Goal: Browse casually: Explore the website without a specific task or goal

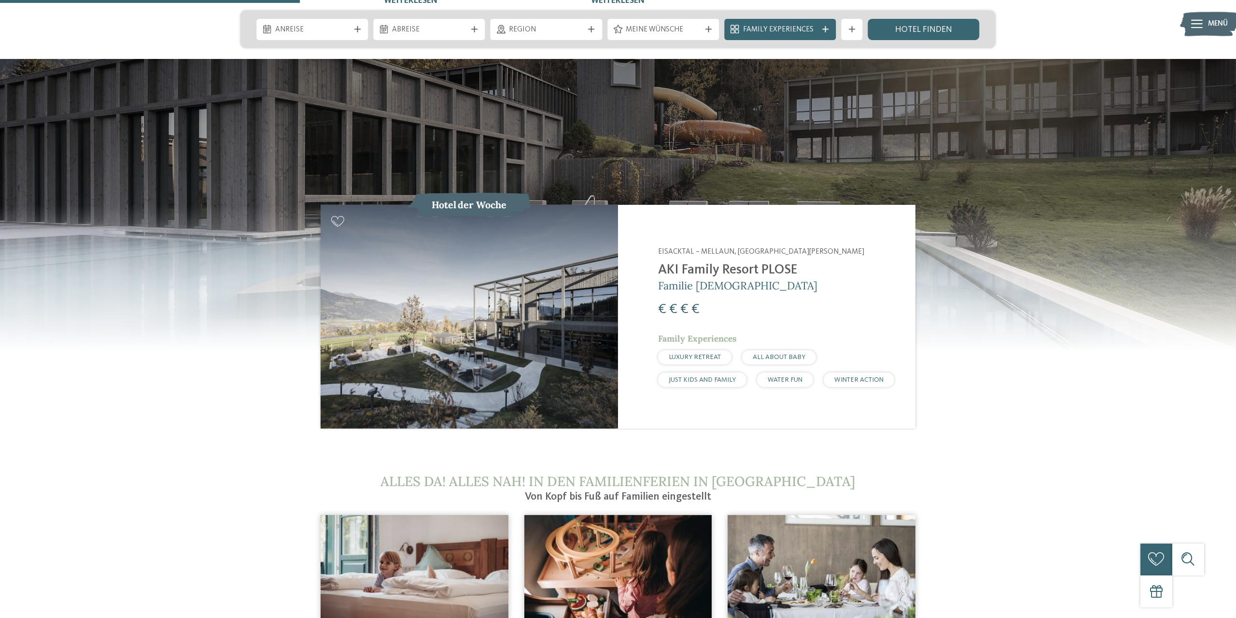
scroll to position [1205, 0]
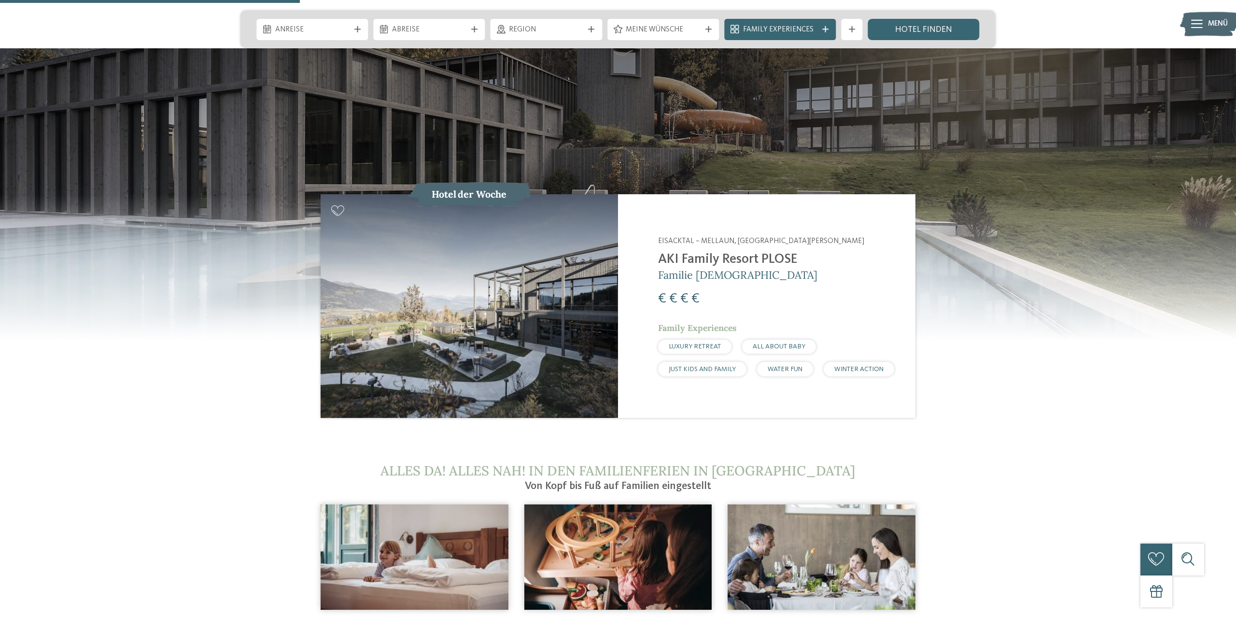
click at [488, 291] on img at bounding box center [470, 305] width 298 height 223
click at [506, 290] on img at bounding box center [470, 305] width 298 height 223
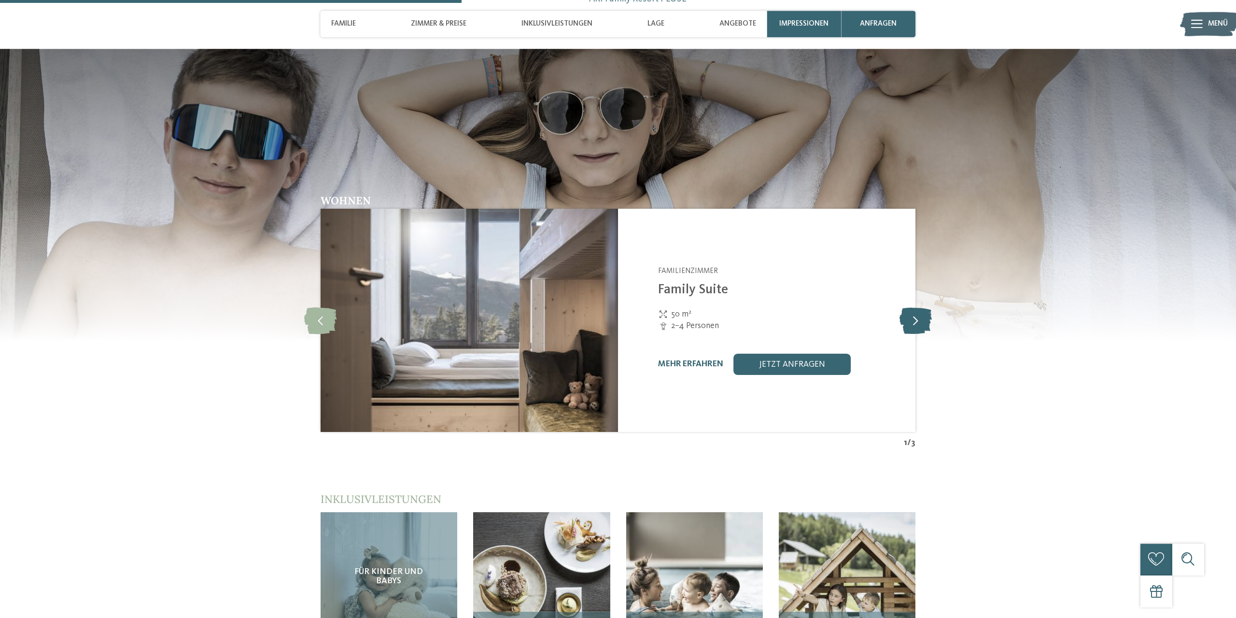
scroll to position [1356, 0]
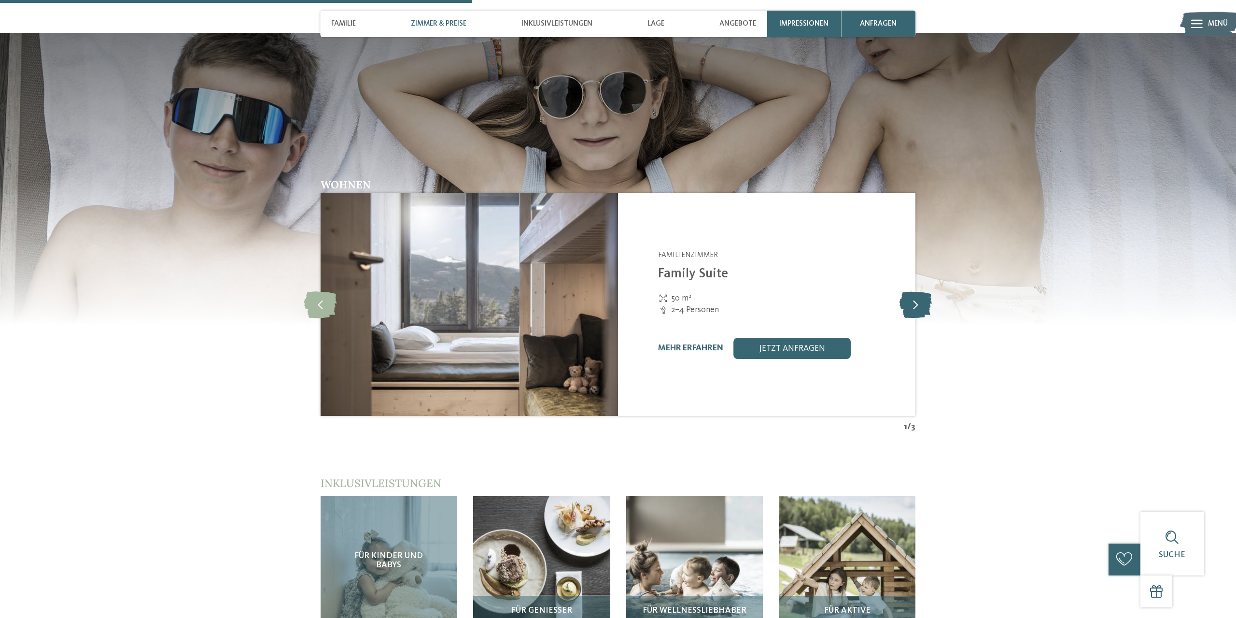
click at [917, 291] on icon at bounding box center [916, 304] width 32 height 27
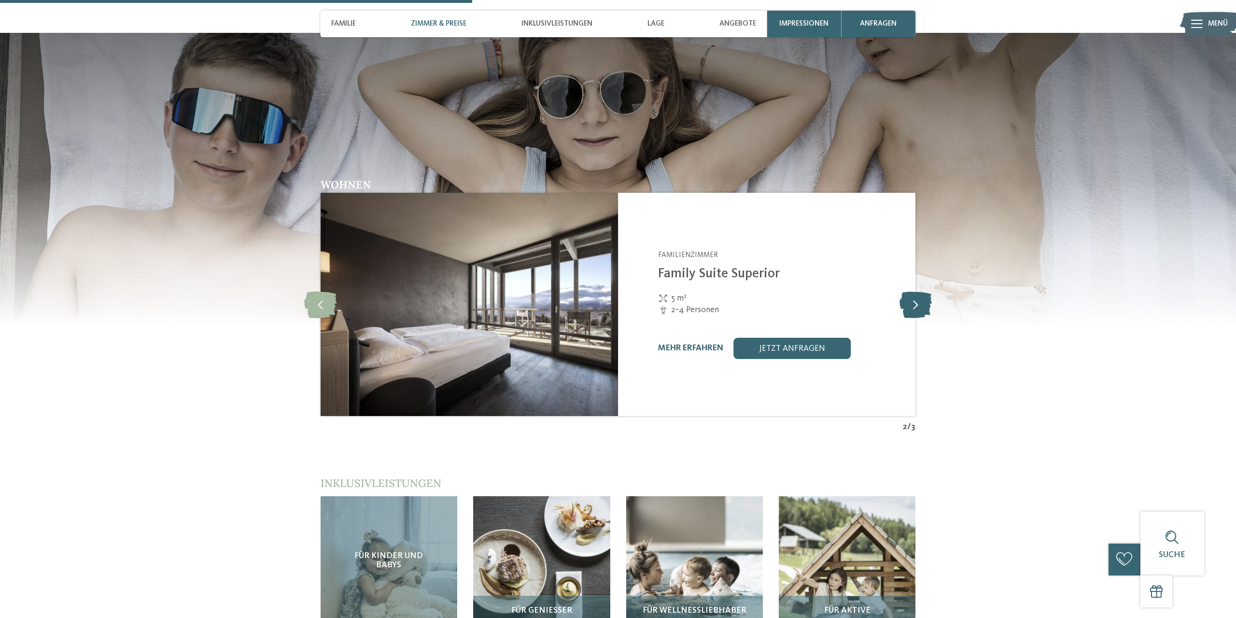
click at [917, 291] on icon at bounding box center [916, 304] width 32 height 27
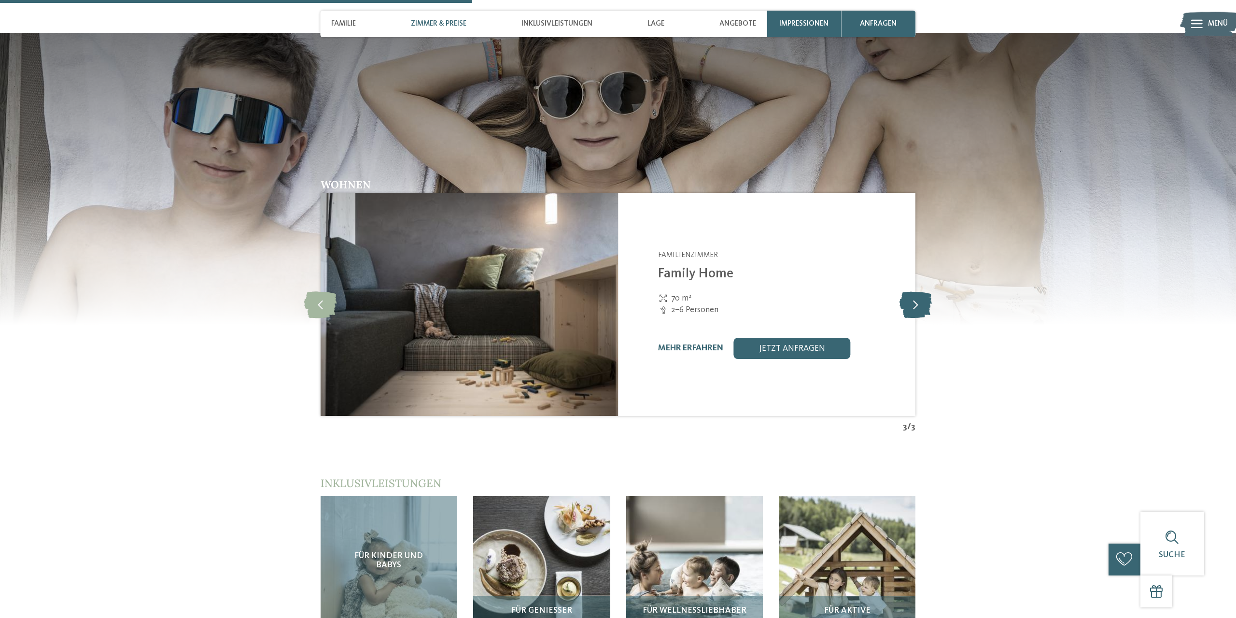
click at [917, 291] on icon at bounding box center [916, 304] width 32 height 27
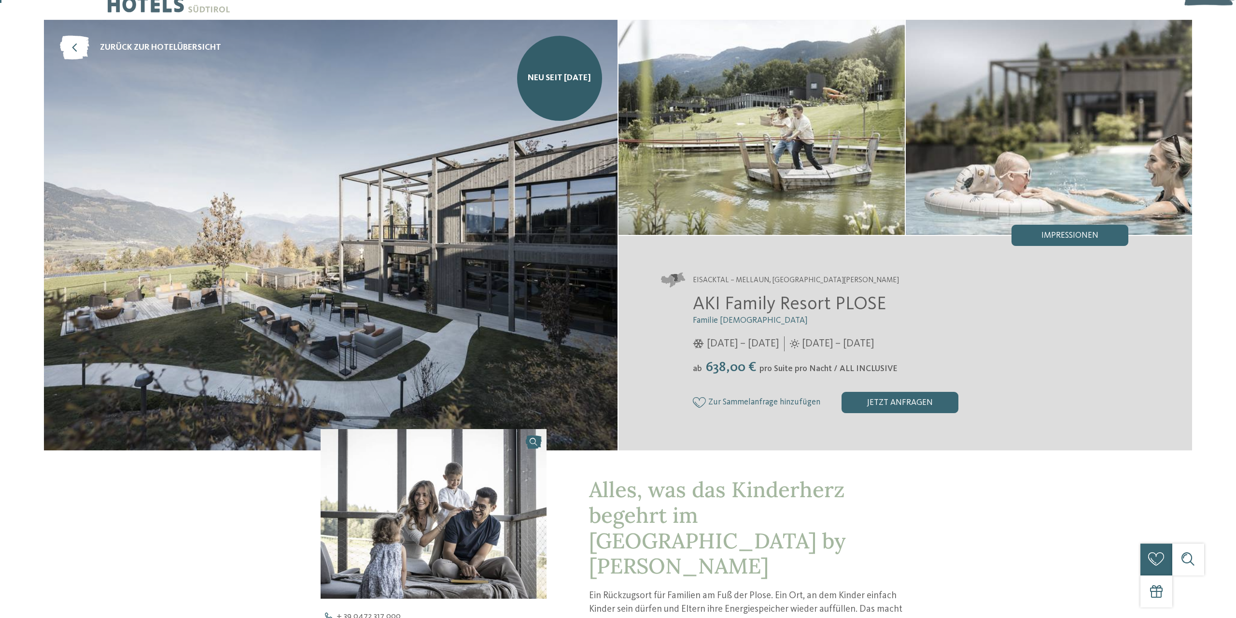
scroll to position [0, 0]
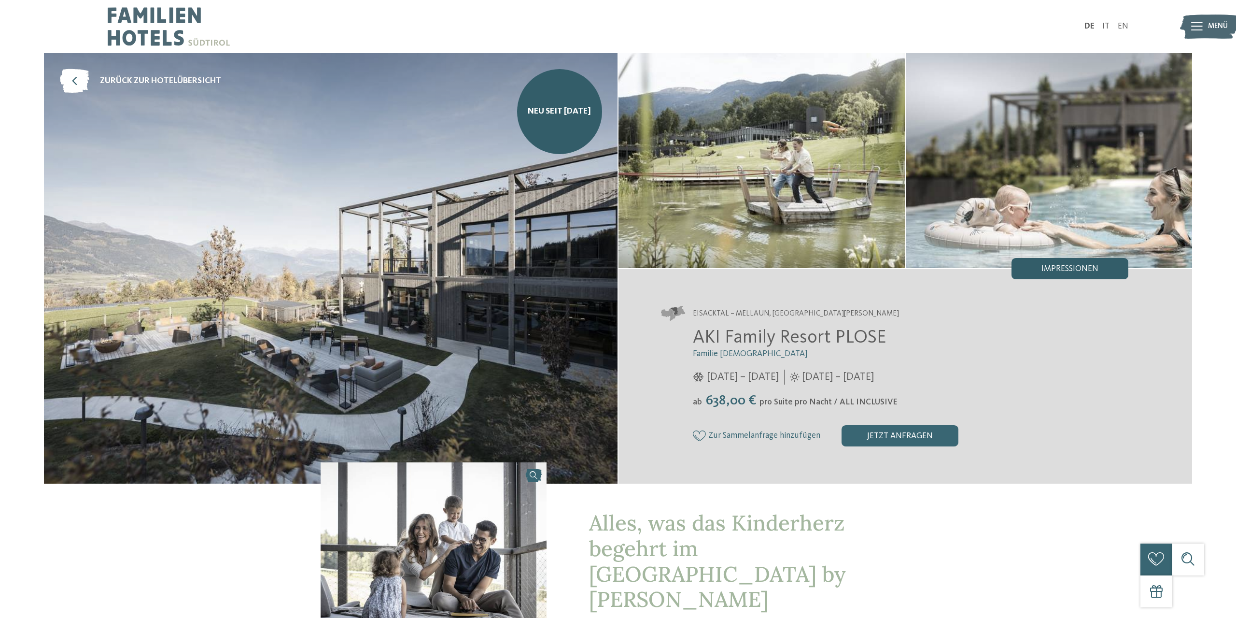
click at [1100, 268] on div "Impressionen" at bounding box center [1070, 268] width 117 height 21
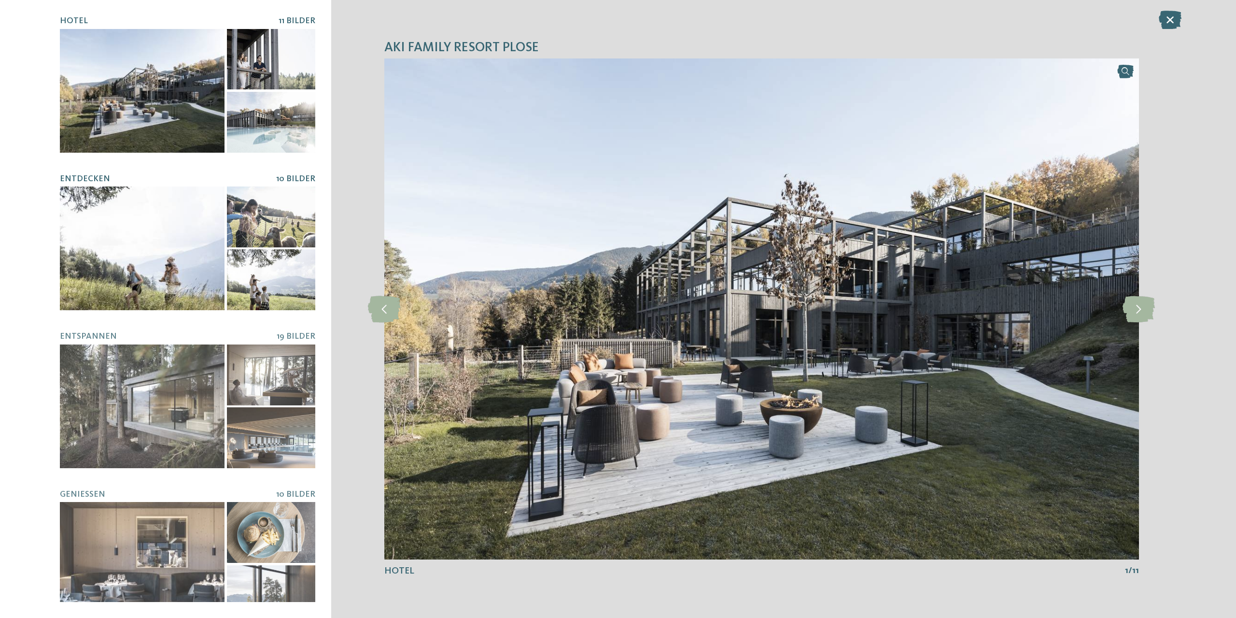
click at [288, 179] on span "10 Bilder" at bounding box center [295, 179] width 39 height 8
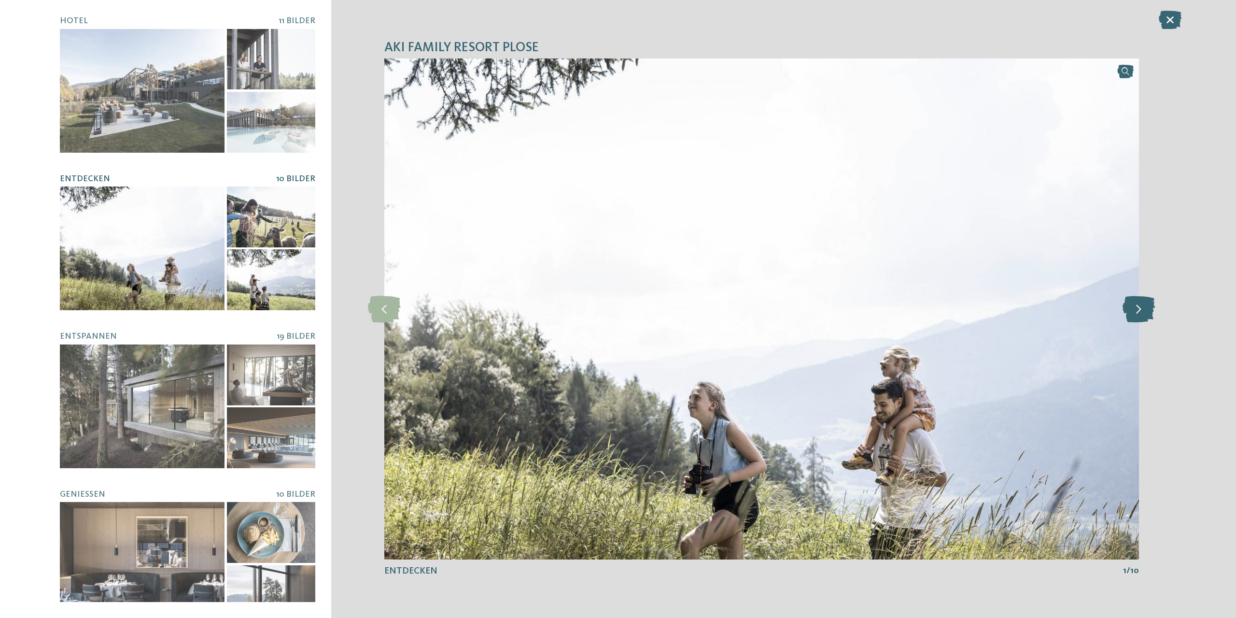
click at [1148, 313] on icon at bounding box center [1139, 309] width 32 height 27
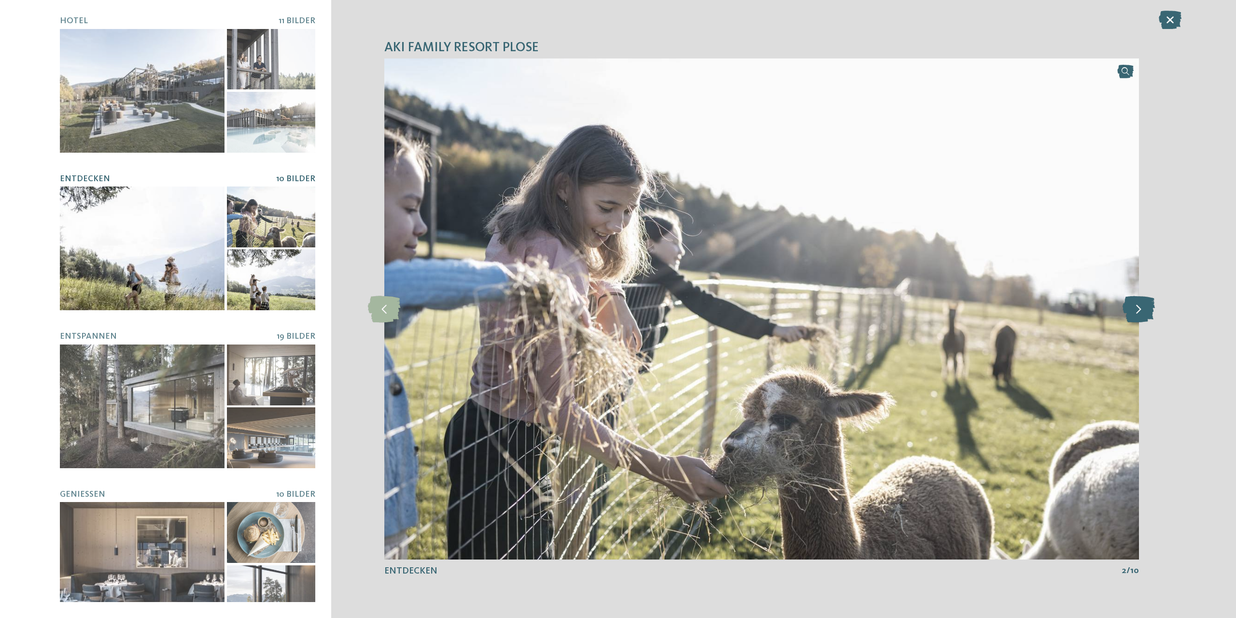
click at [1148, 313] on icon at bounding box center [1139, 309] width 32 height 27
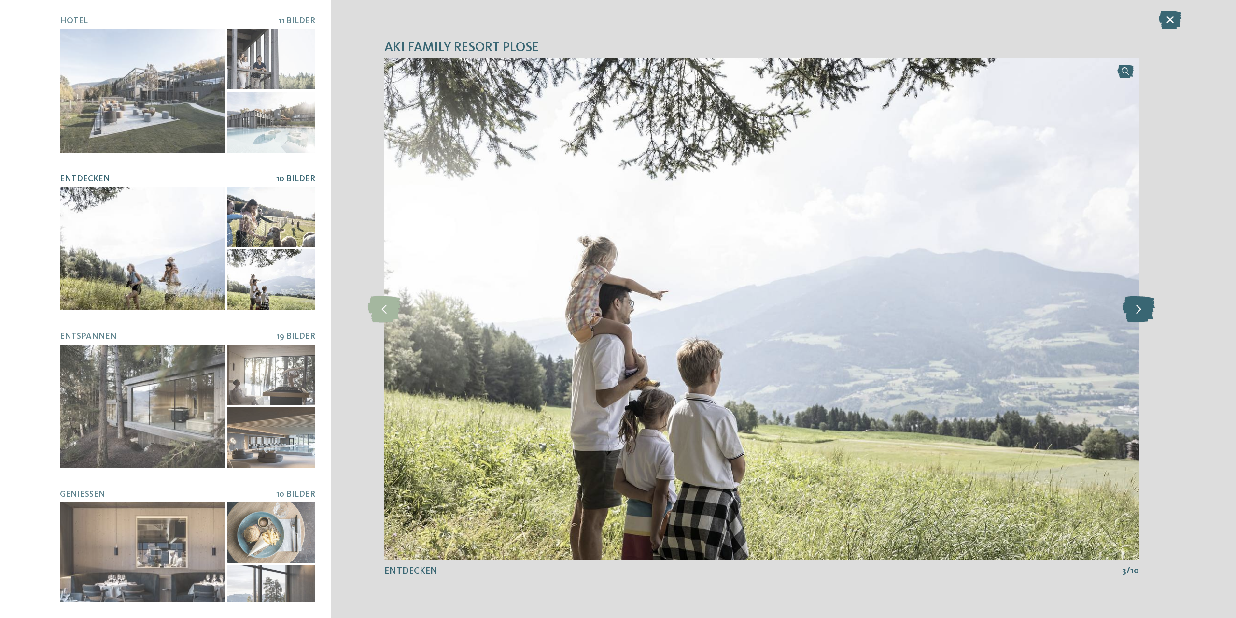
click at [1148, 313] on icon at bounding box center [1139, 309] width 32 height 27
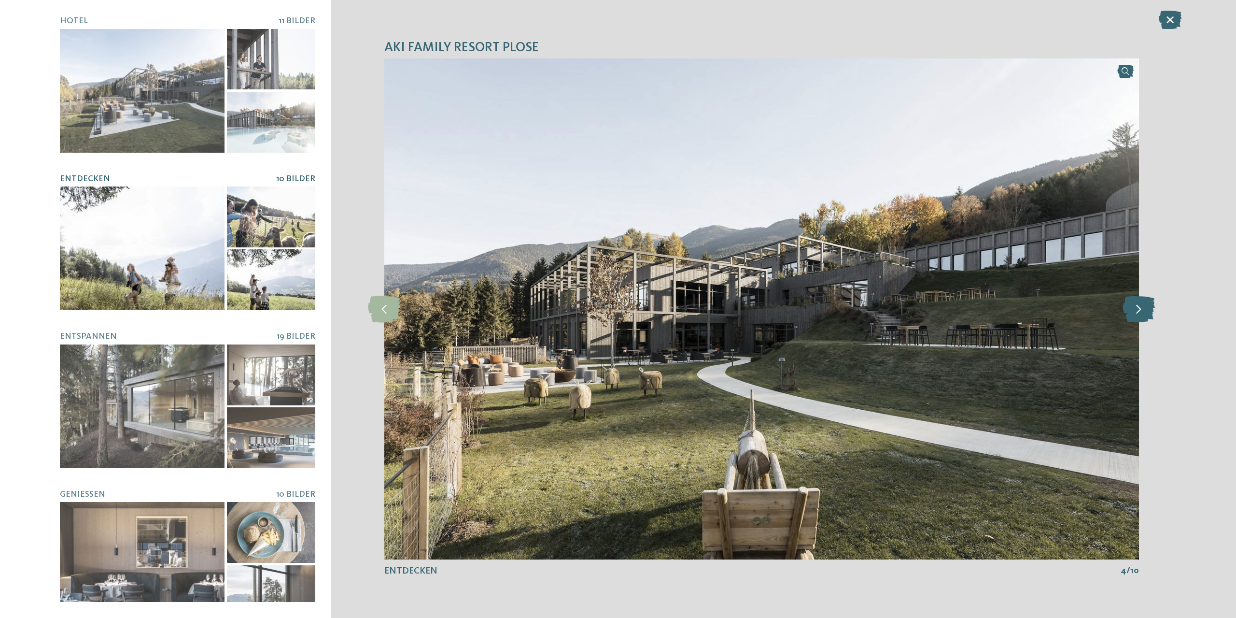
click at [1148, 313] on icon at bounding box center [1139, 309] width 32 height 27
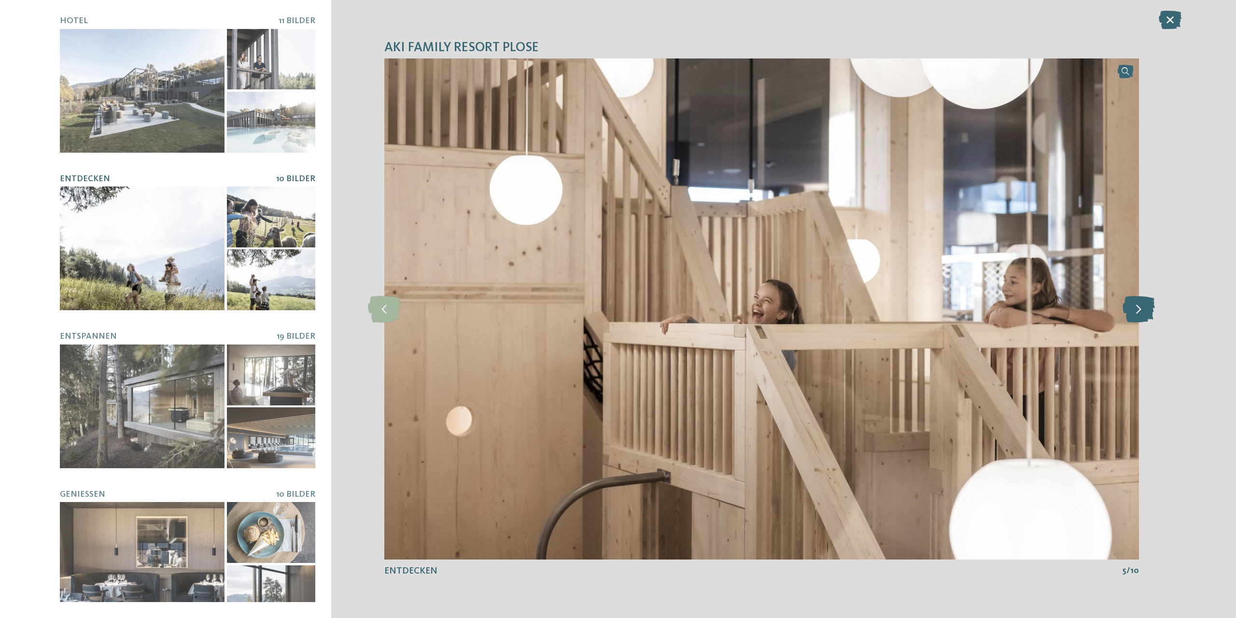
click at [1148, 313] on icon at bounding box center [1139, 309] width 32 height 27
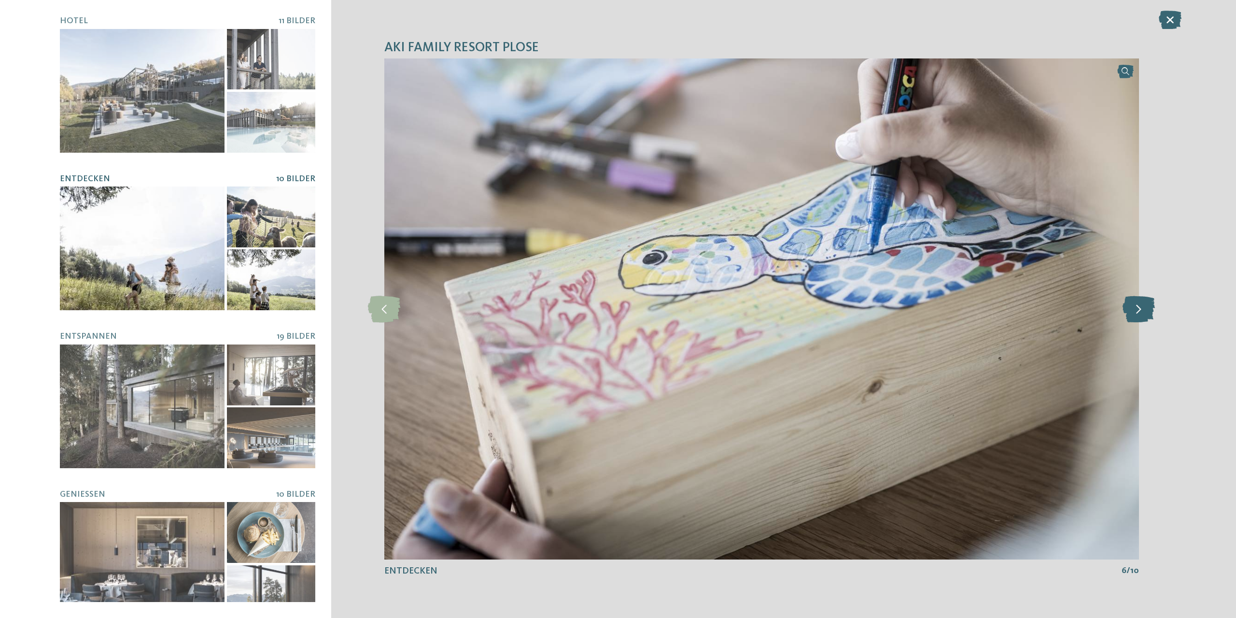
click at [1148, 313] on icon at bounding box center [1139, 309] width 32 height 27
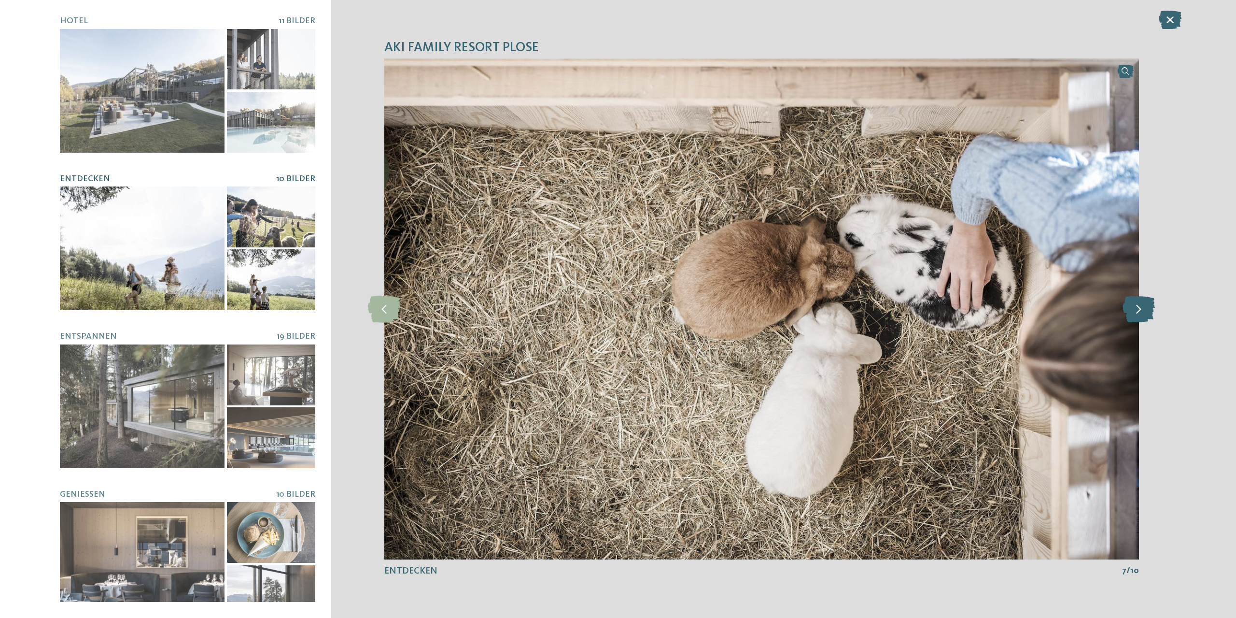
click at [1148, 313] on icon at bounding box center [1139, 309] width 32 height 27
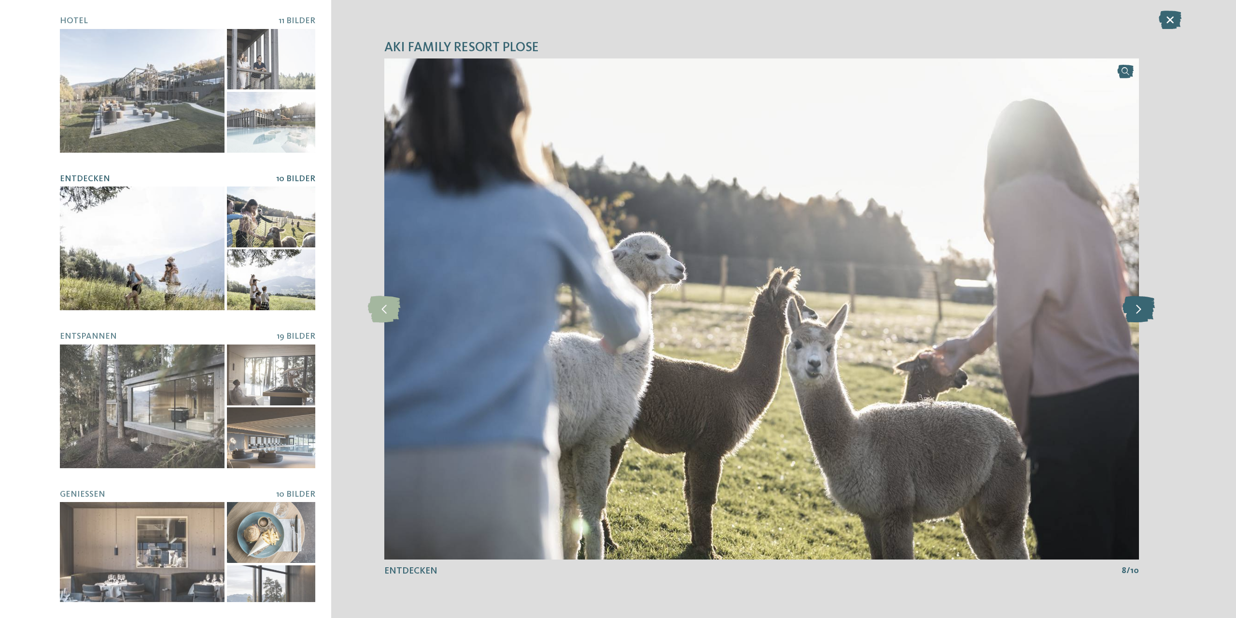
click at [1148, 313] on icon at bounding box center [1139, 309] width 32 height 27
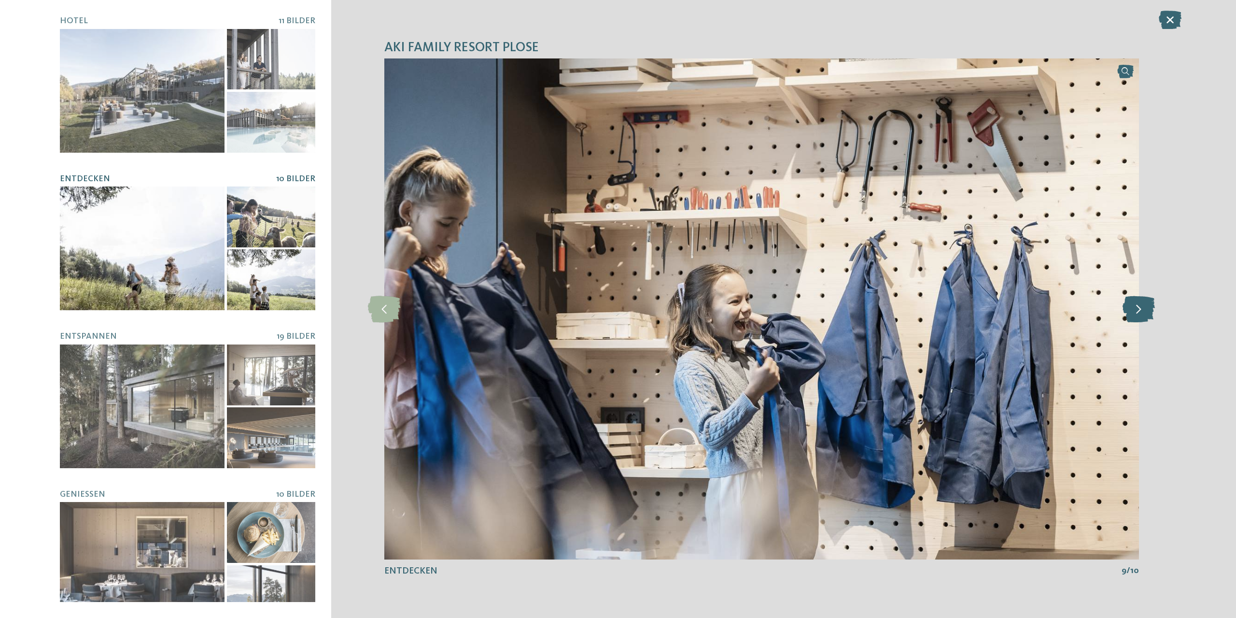
click at [1148, 313] on icon at bounding box center [1139, 309] width 32 height 27
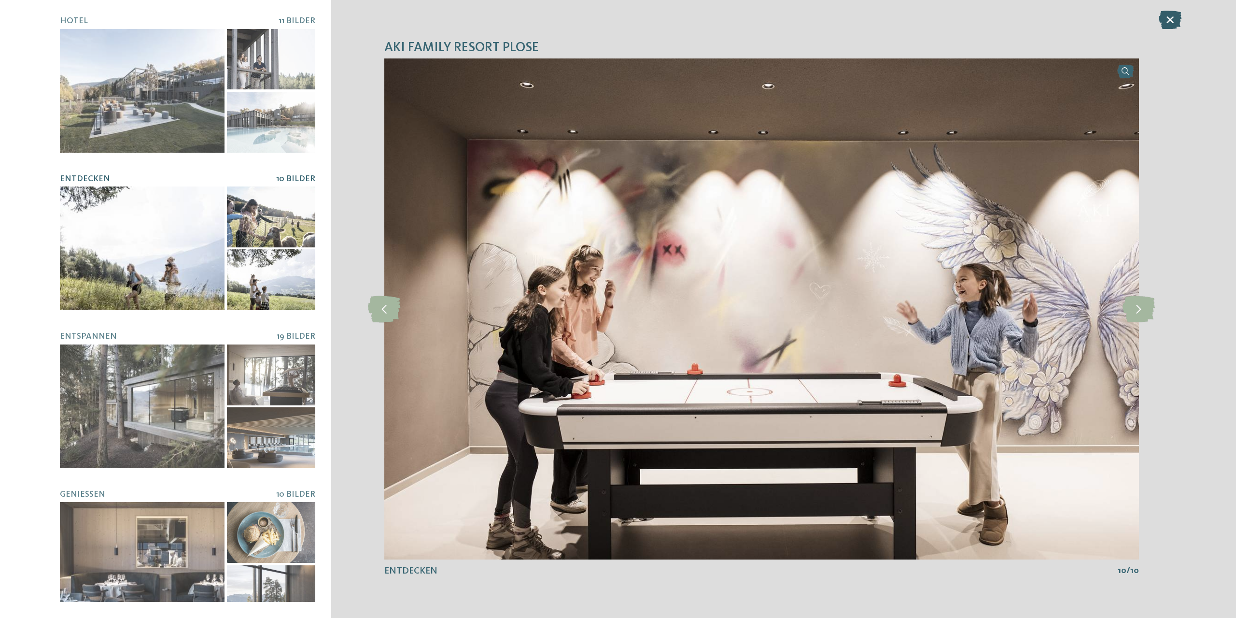
click at [1169, 22] on icon at bounding box center [1170, 20] width 23 height 18
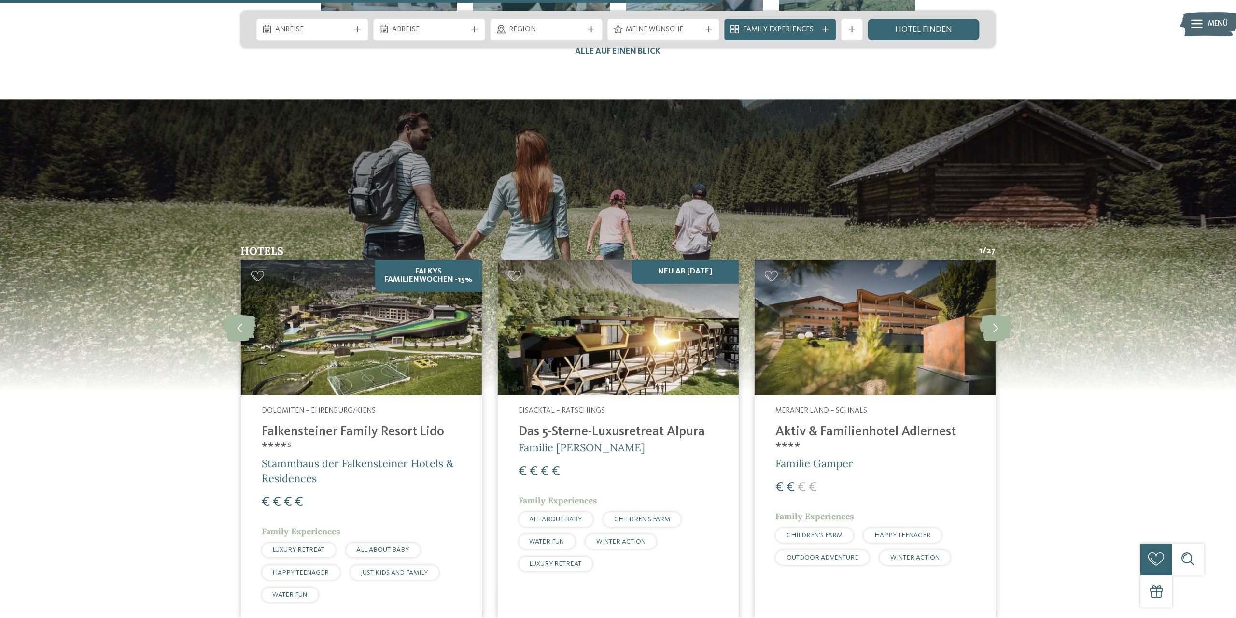
scroll to position [2813, 0]
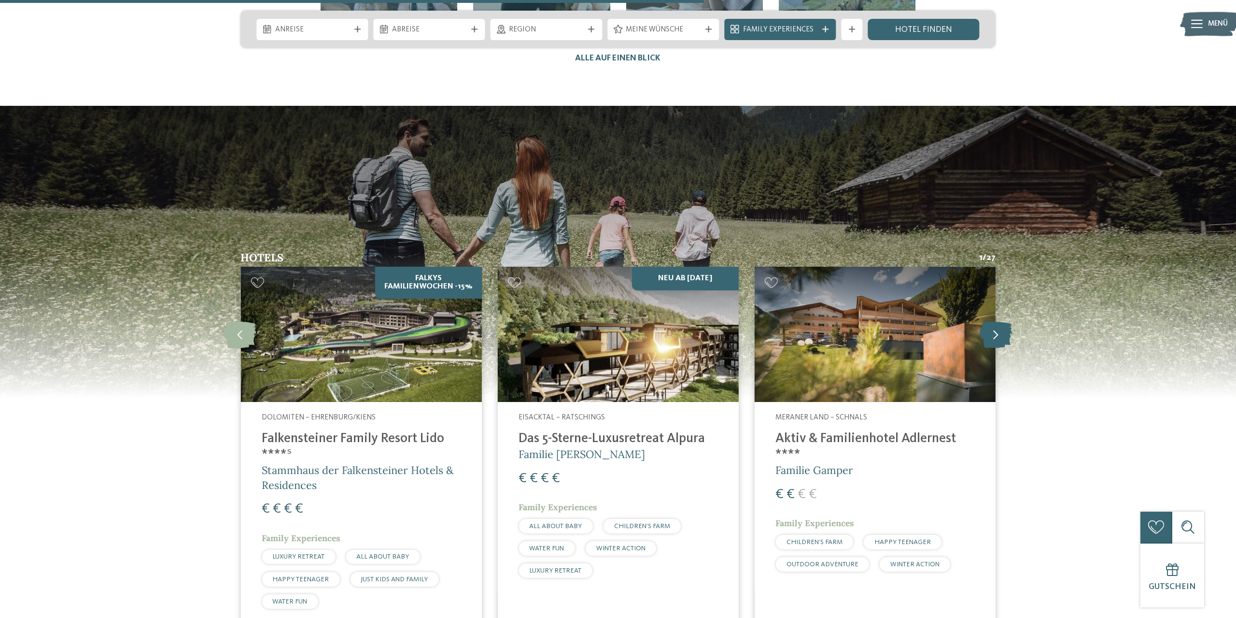
click at [999, 321] on icon at bounding box center [996, 334] width 32 height 27
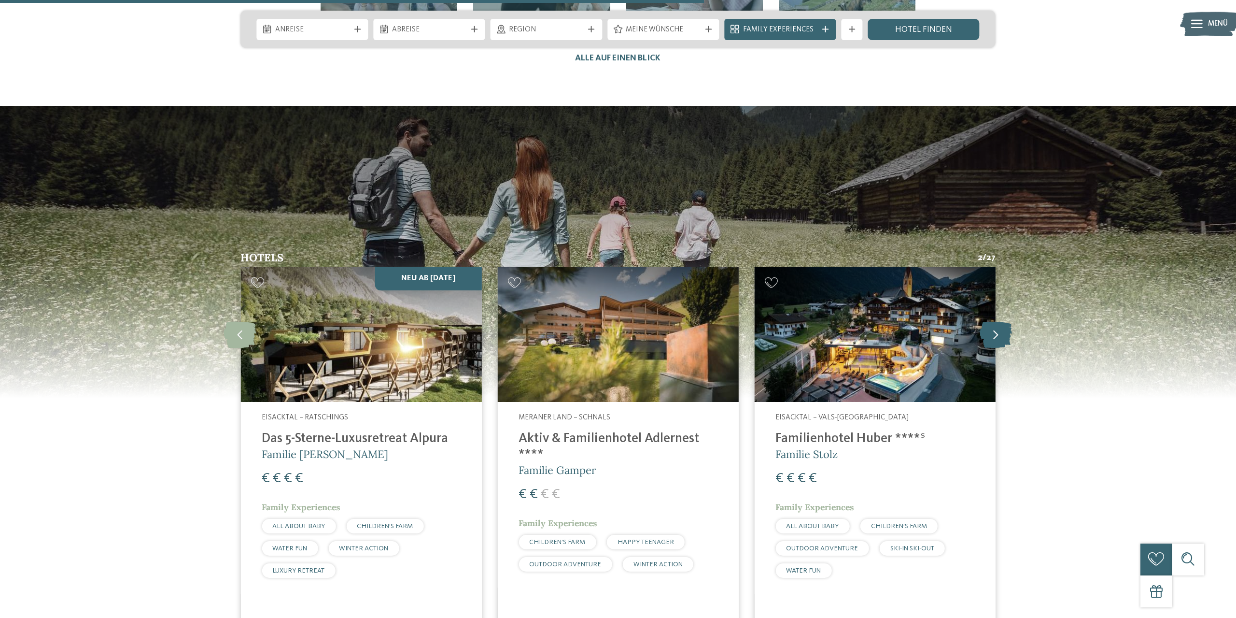
click at [999, 321] on icon at bounding box center [996, 334] width 32 height 27
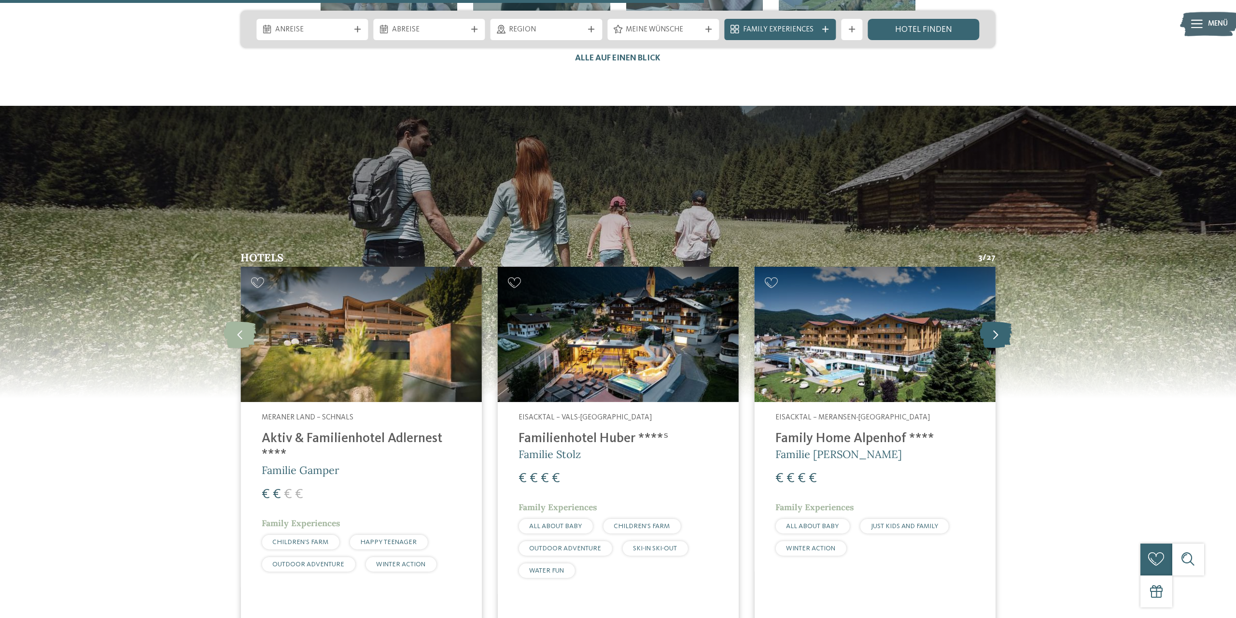
click at [999, 321] on icon at bounding box center [996, 334] width 32 height 27
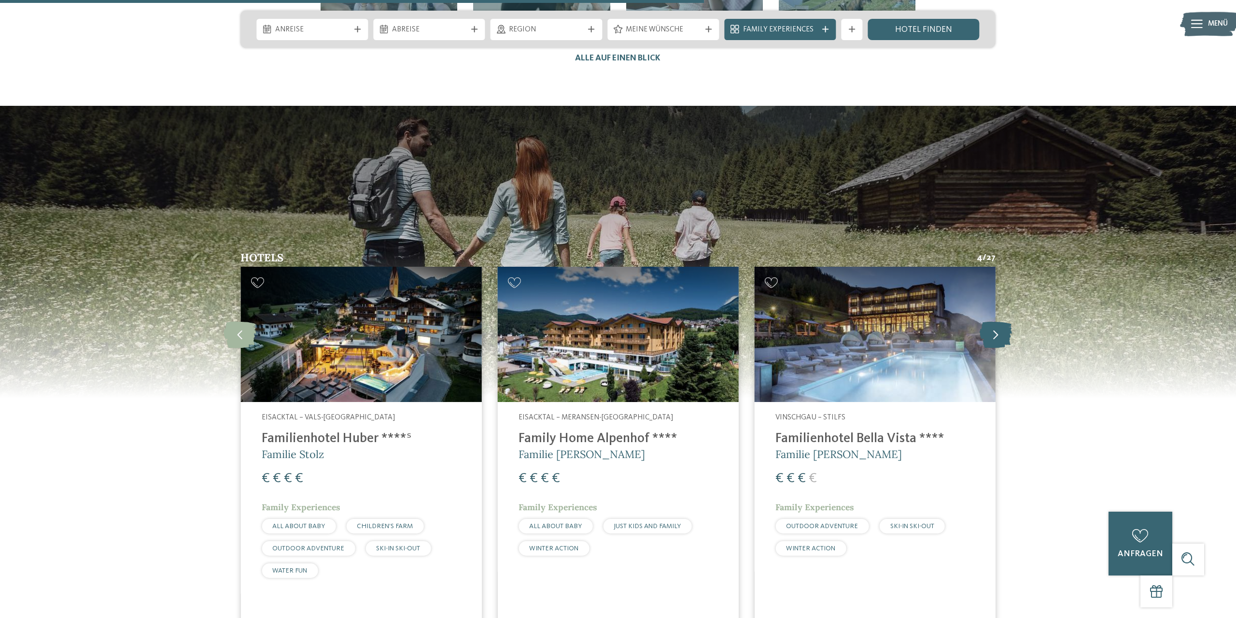
click at [999, 321] on icon at bounding box center [996, 334] width 32 height 27
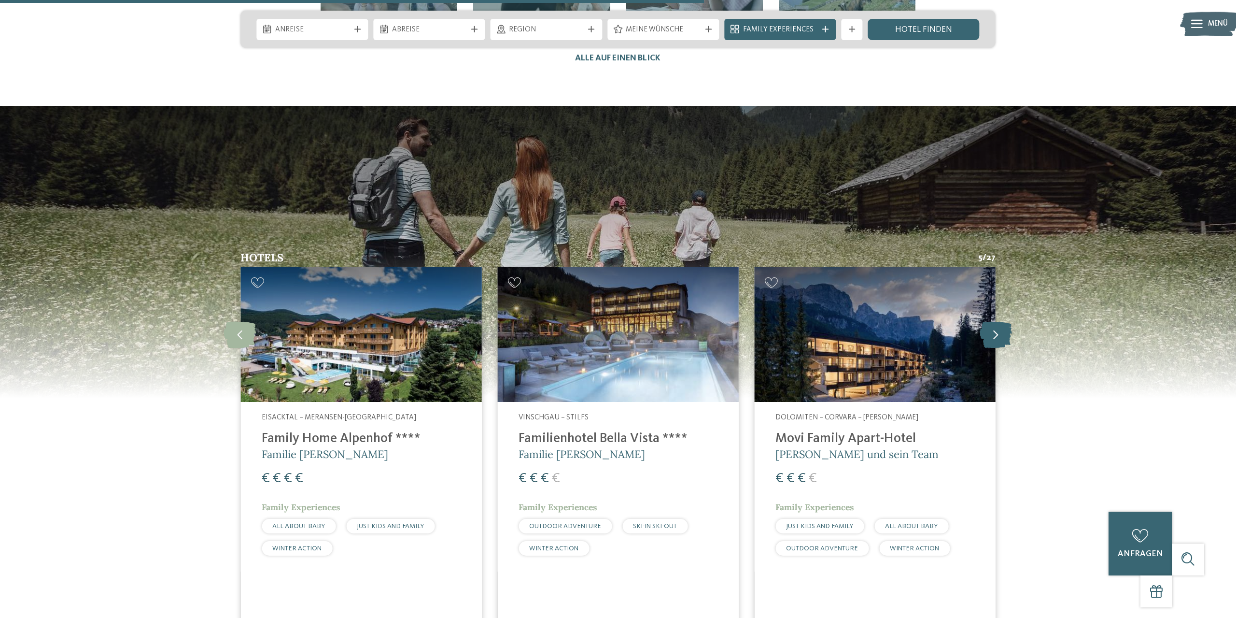
click at [999, 321] on icon at bounding box center [996, 334] width 32 height 27
